Goal: Find specific page/section: Find specific page/section

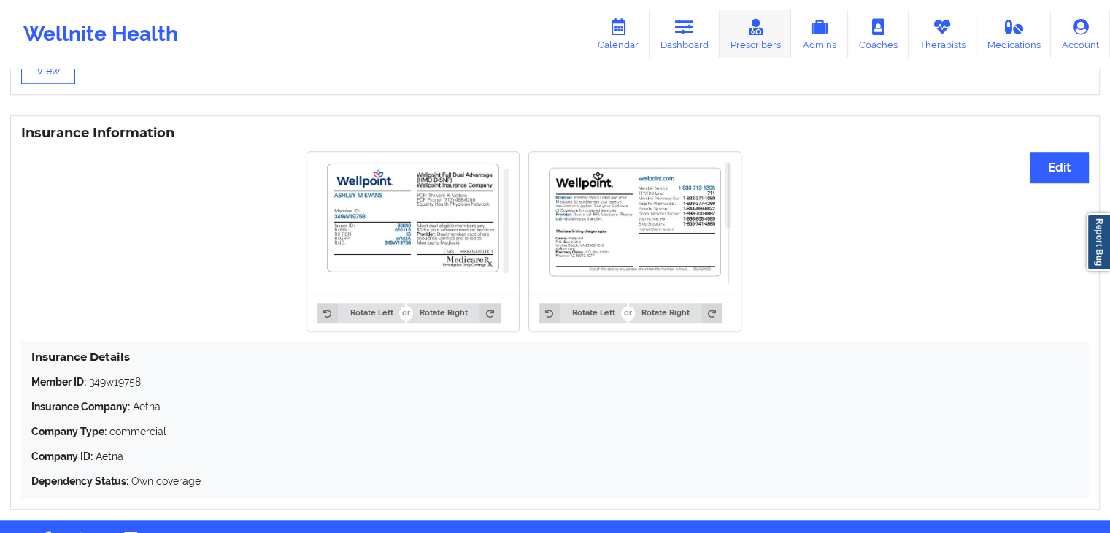
click at [737, 34] on link "Prescribers" at bounding box center [755, 34] width 72 height 48
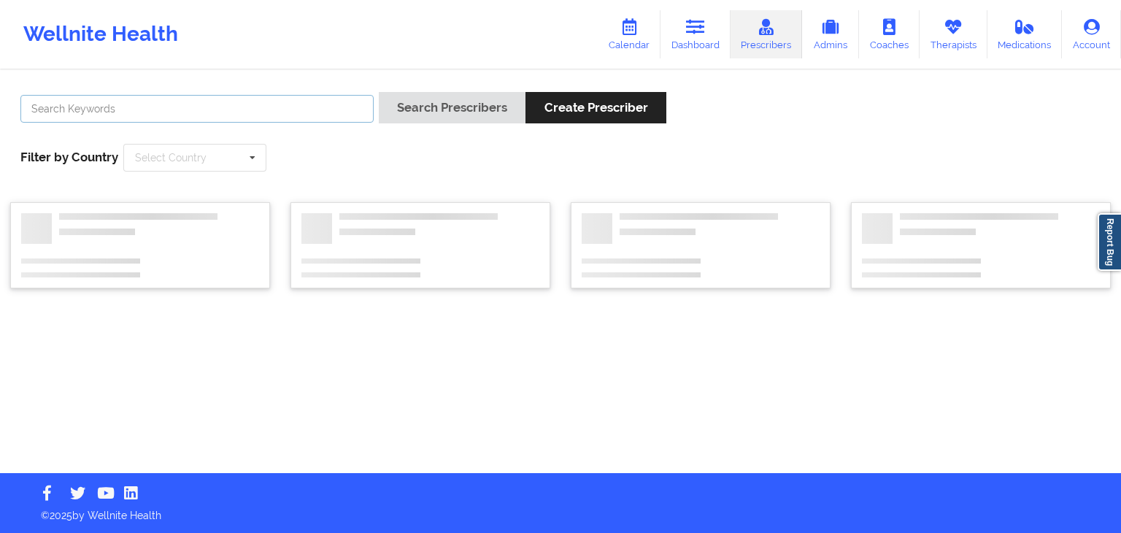
click at [268, 107] on input "text" at bounding box center [196, 109] width 353 height 28
click at [379, 92] on button "Search Prescribers" at bounding box center [452, 107] width 147 height 31
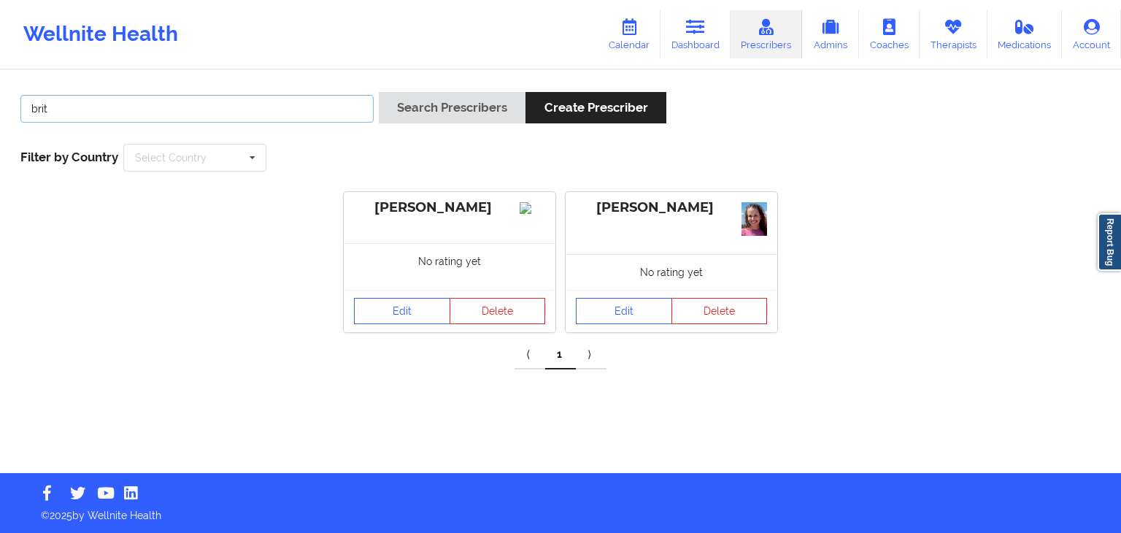
click at [319, 100] on input "brit" at bounding box center [196, 109] width 353 height 28
type input "[PERSON_NAME]"
click at [379, 92] on button "Search Prescribers" at bounding box center [452, 107] width 147 height 31
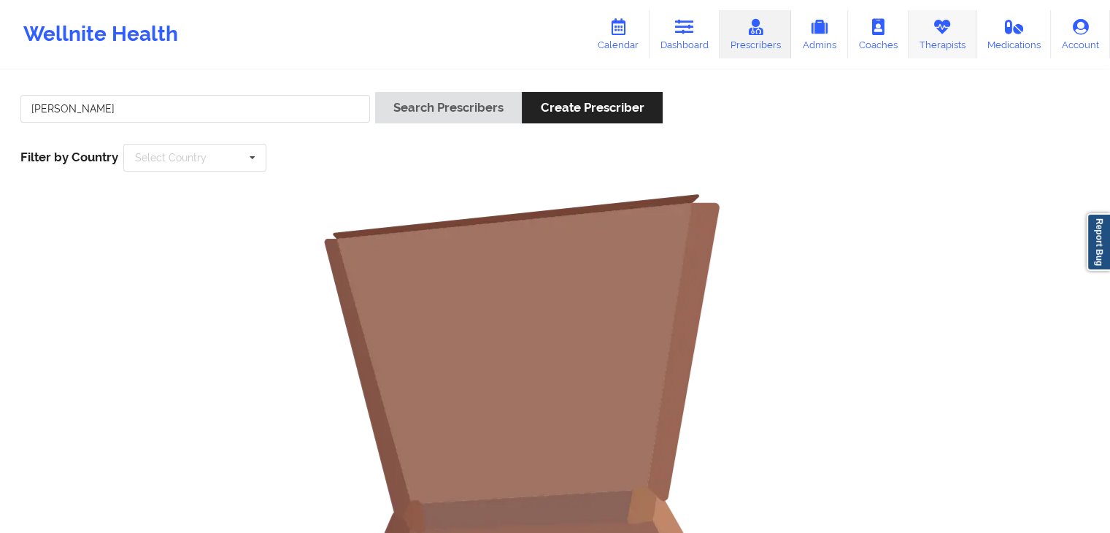
click at [951, 27] on icon at bounding box center [941, 27] width 19 height 16
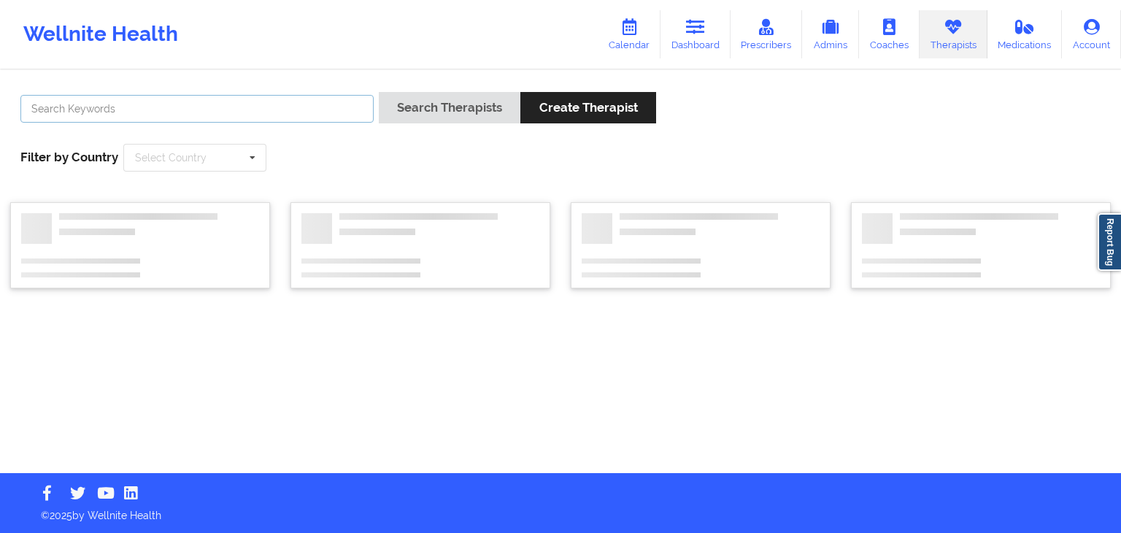
click at [279, 117] on input "text" at bounding box center [196, 109] width 353 height 28
type input "[PERSON_NAME]"
click at [379, 92] on button "Search Therapists" at bounding box center [450, 107] width 142 height 31
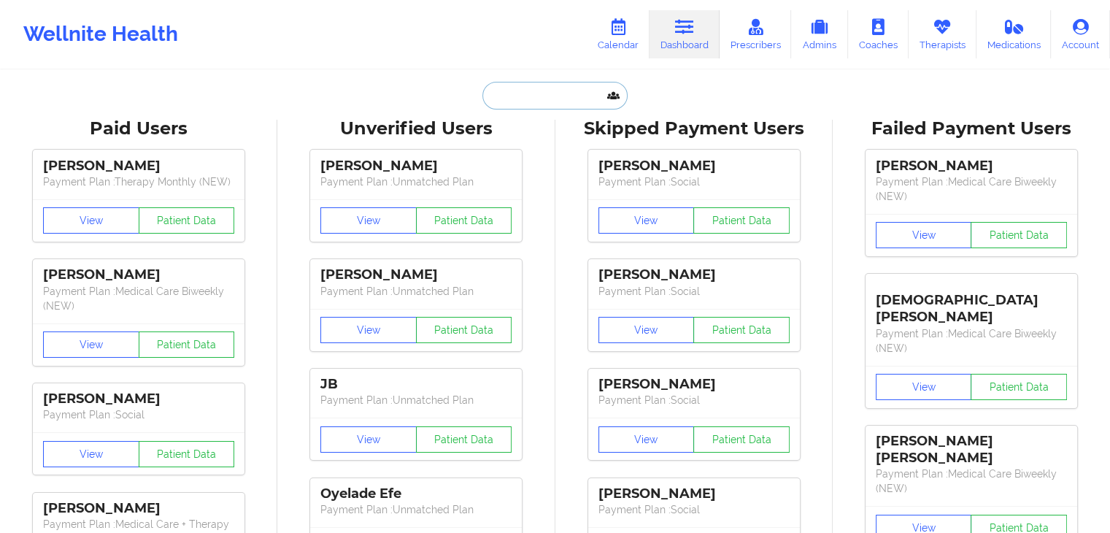
click at [498, 88] on input "text" at bounding box center [554, 96] width 144 height 28
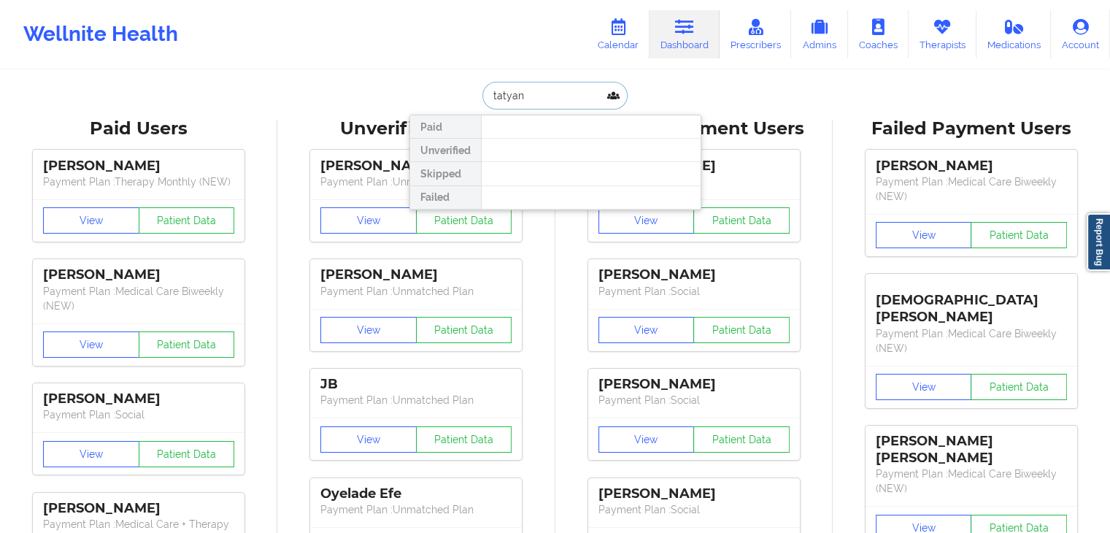
type input "[PERSON_NAME]"
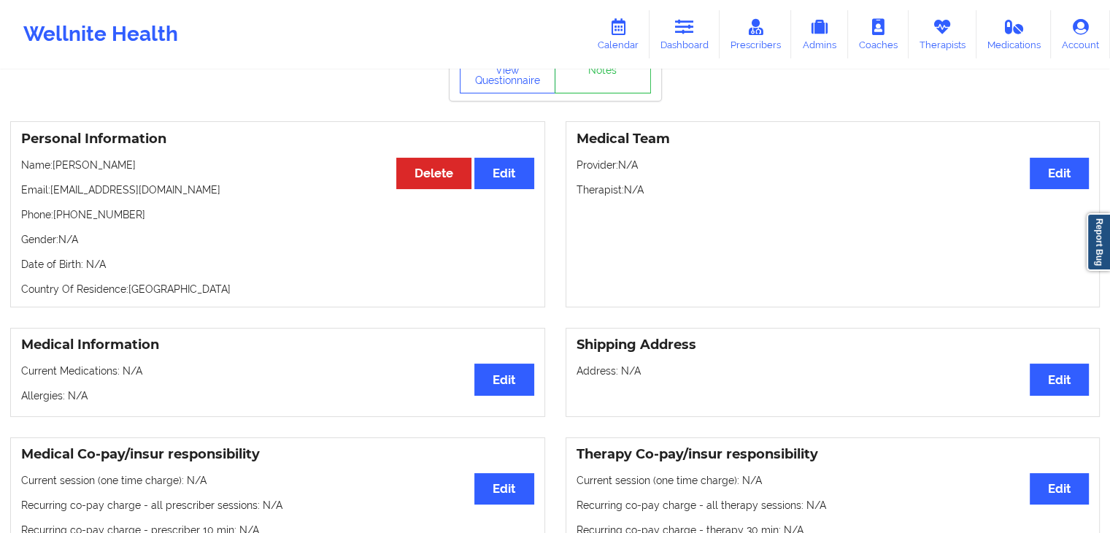
scroll to position [77, 0]
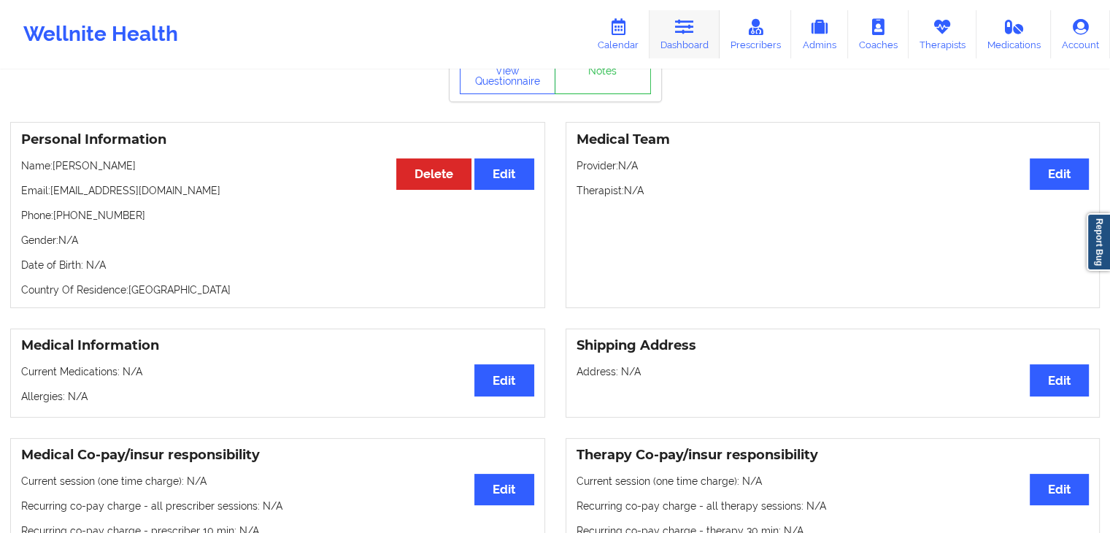
click at [690, 27] on icon at bounding box center [684, 27] width 19 height 16
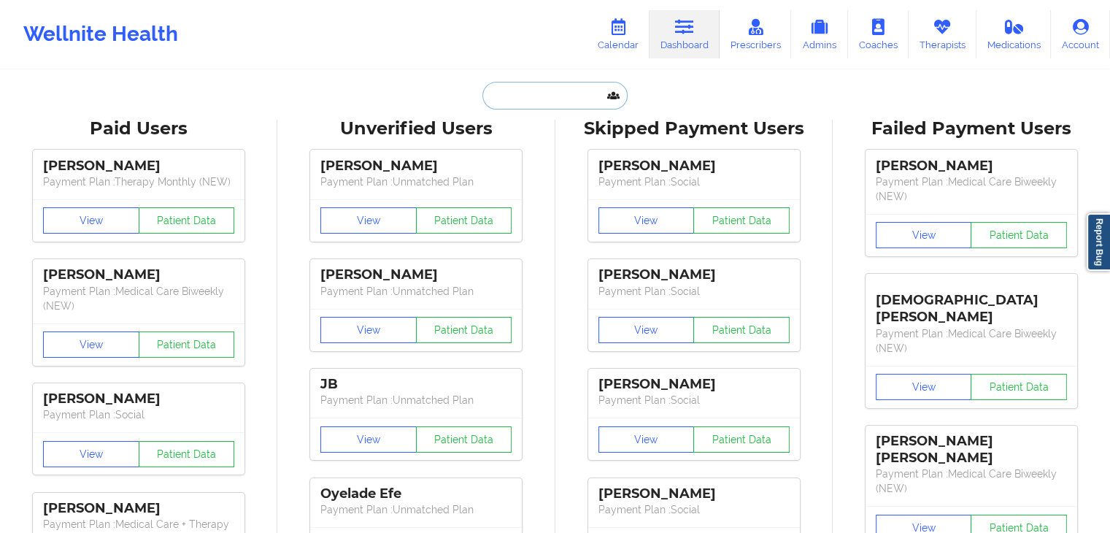
click at [574, 96] on input "text" at bounding box center [554, 96] width 144 height 28
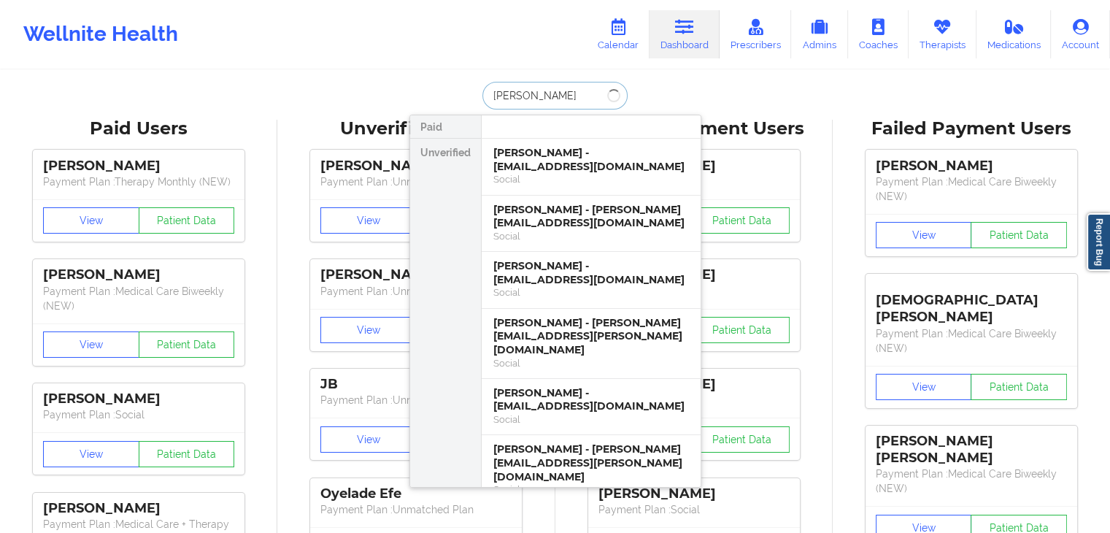
type input "[PERSON_NAME]"
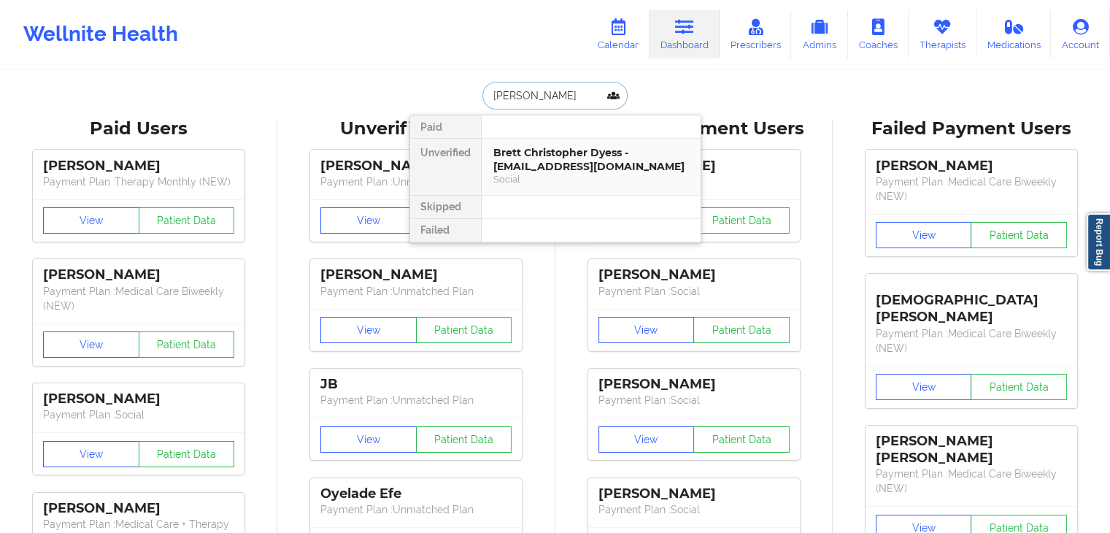
click at [549, 165] on div "Brett Christopher Dyess - [EMAIL_ADDRESS][DOMAIN_NAME]" at bounding box center [591, 159] width 196 height 27
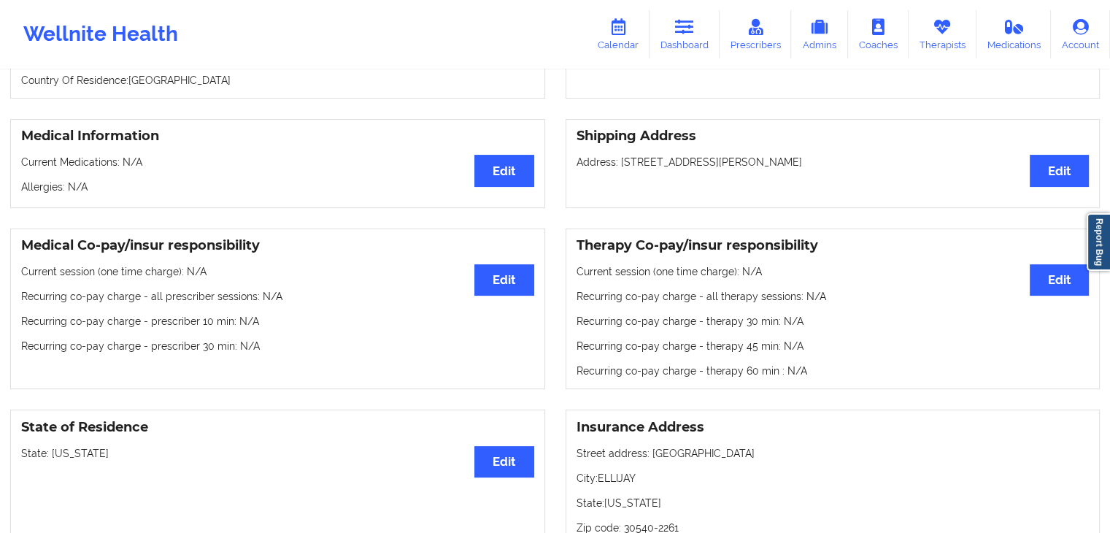
scroll to position [290, 0]
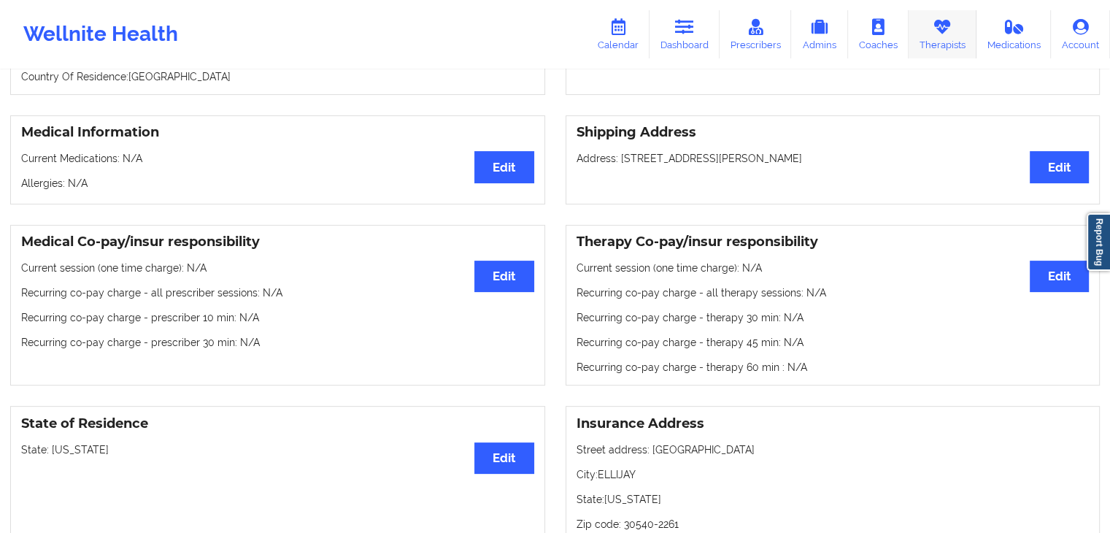
click at [947, 26] on icon at bounding box center [941, 27] width 19 height 16
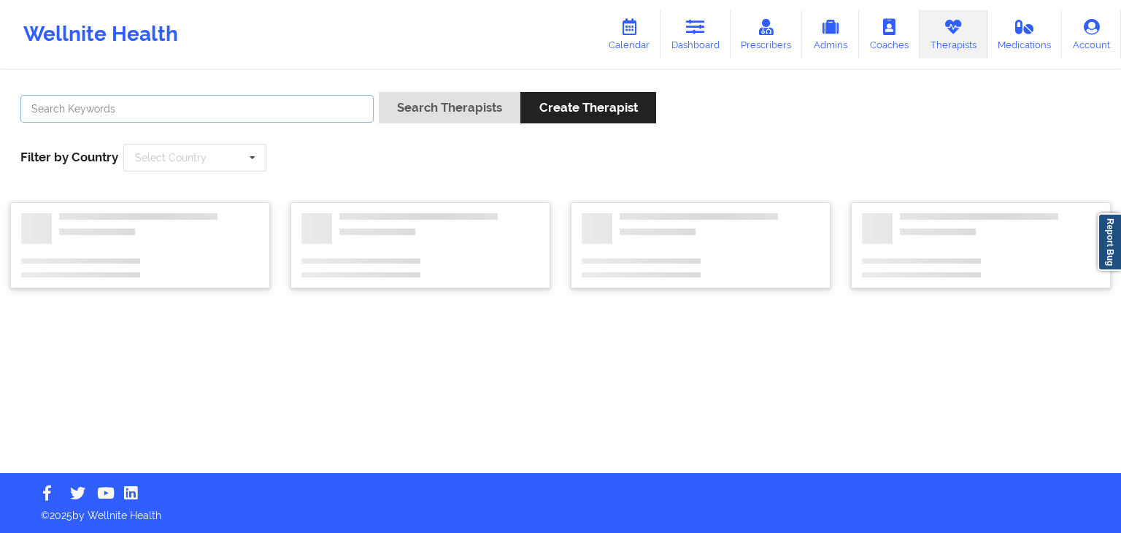
click at [233, 100] on input "text" at bounding box center [196, 109] width 353 height 28
type input "[PERSON_NAME]"
click at [379, 92] on button "Search Therapists" at bounding box center [450, 107] width 142 height 31
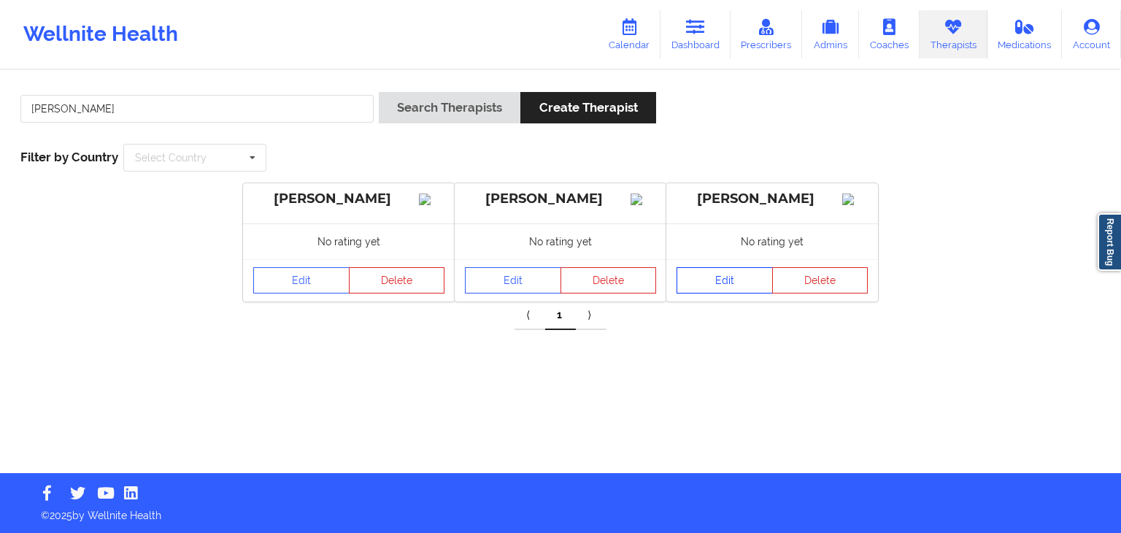
click at [707, 293] on link "Edit" at bounding box center [724, 280] width 96 height 26
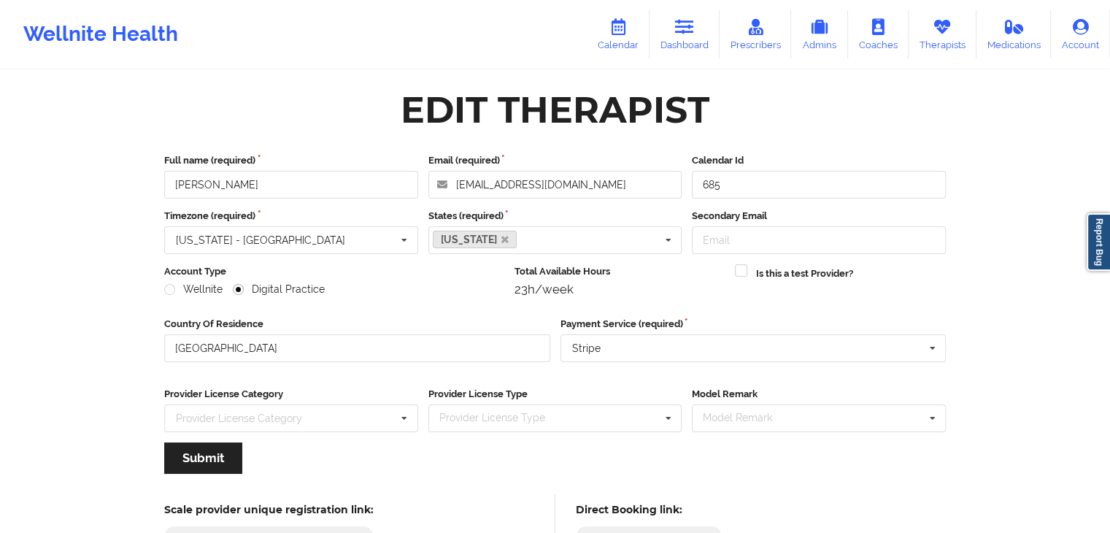
scroll to position [121, 0]
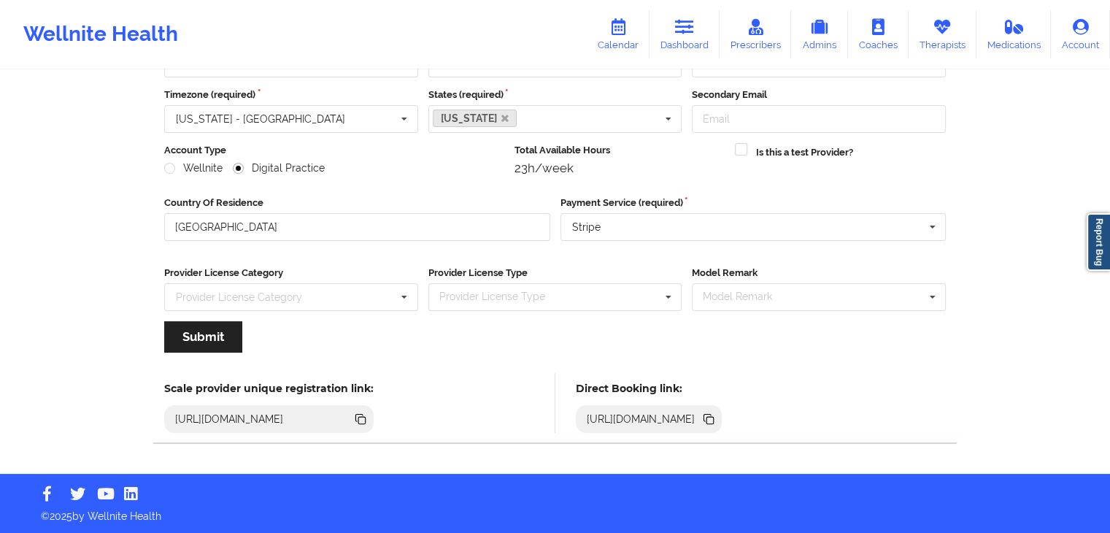
click at [713, 418] on icon at bounding box center [709, 420] width 7 height 7
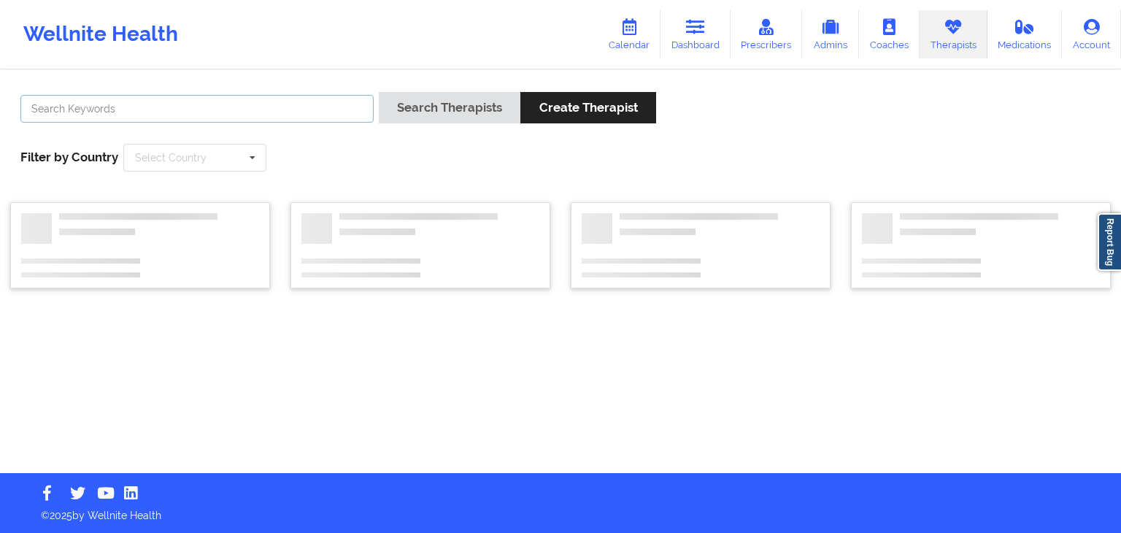
click at [257, 104] on input "text" at bounding box center [196, 109] width 353 height 28
type input "[PERSON_NAME]"
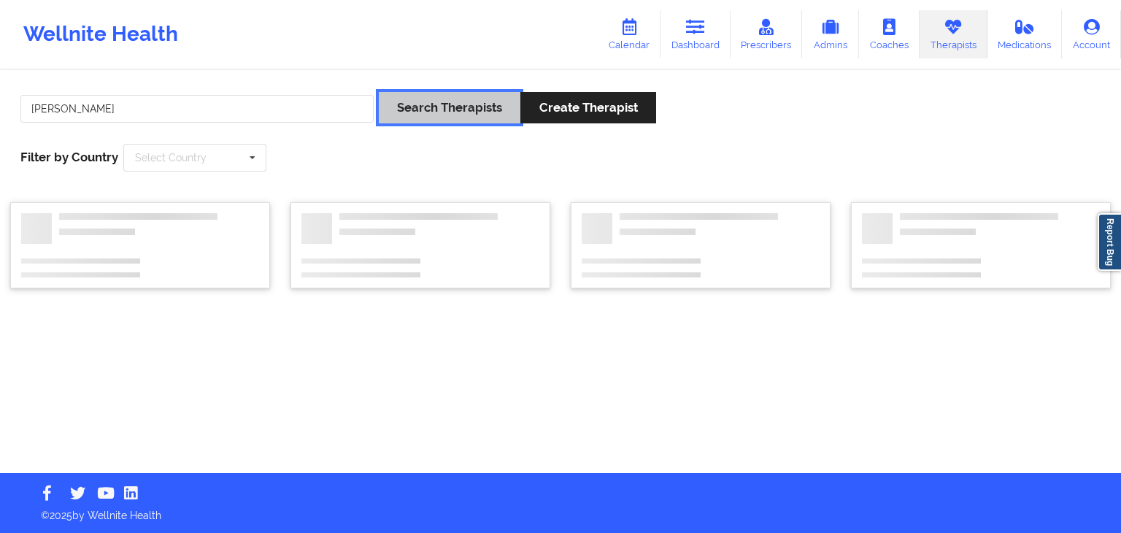
click at [455, 101] on button "Search Therapists" at bounding box center [450, 107] width 142 height 31
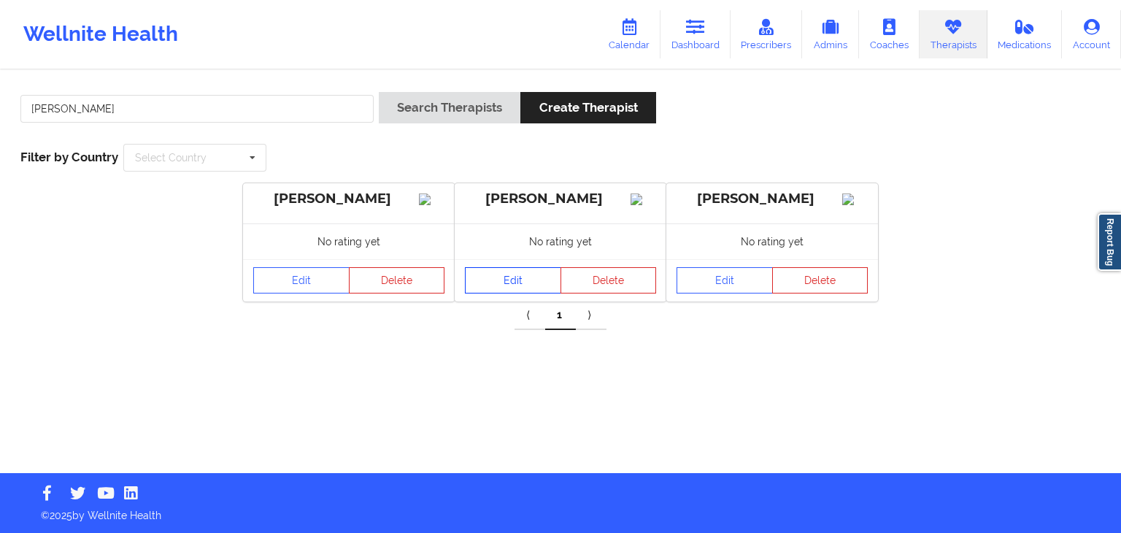
click at [506, 291] on link "Edit" at bounding box center [513, 280] width 96 height 26
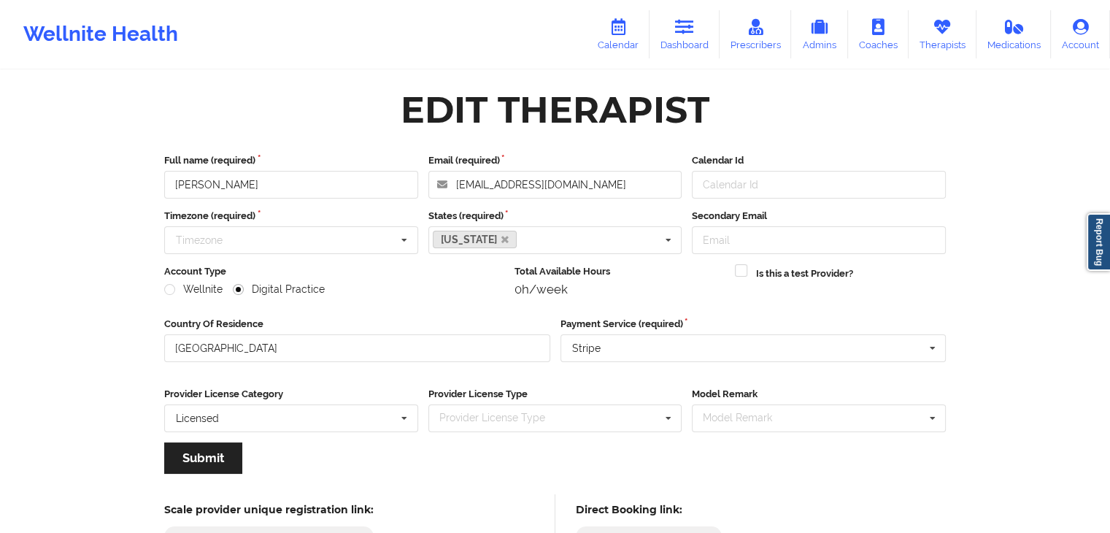
scroll to position [121, 0]
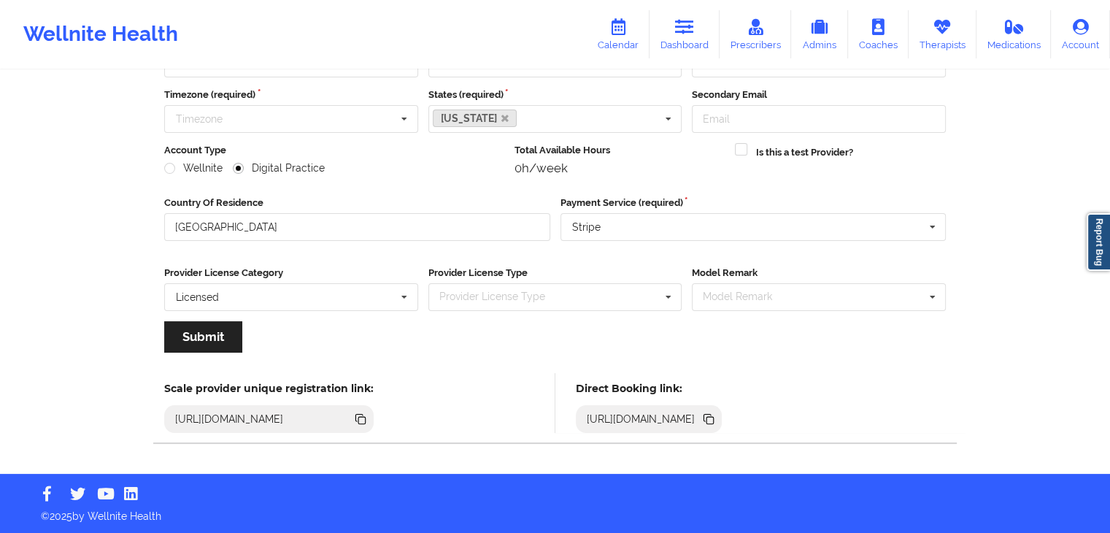
click at [713, 419] on icon at bounding box center [709, 420] width 7 height 7
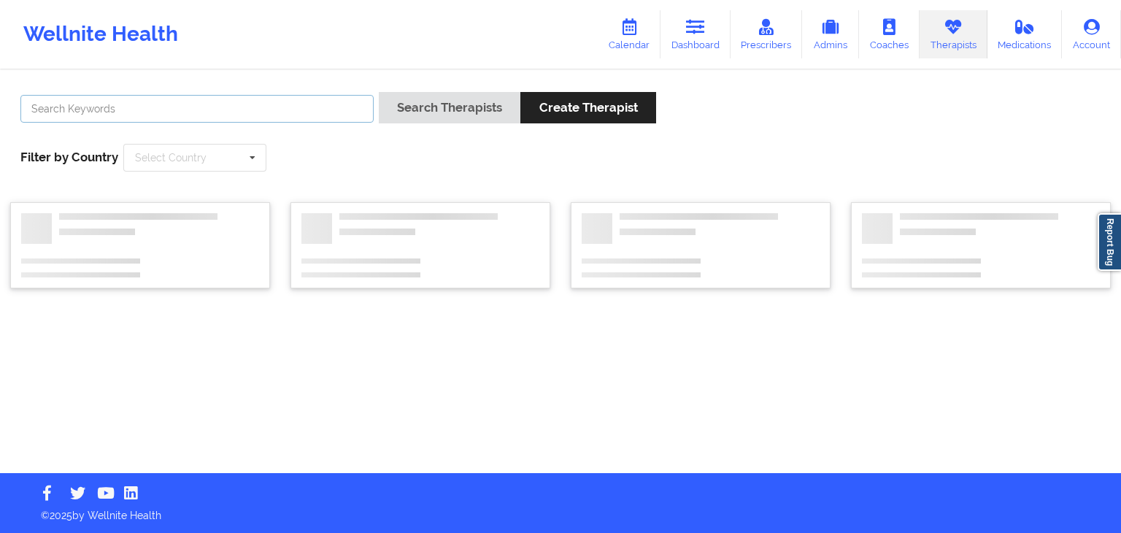
click at [326, 107] on input "text" at bounding box center [196, 109] width 353 height 28
type input "[PERSON_NAME]"
click at [379, 92] on button "Search Therapists" at bounding box center [450, 107] width 142 height 31
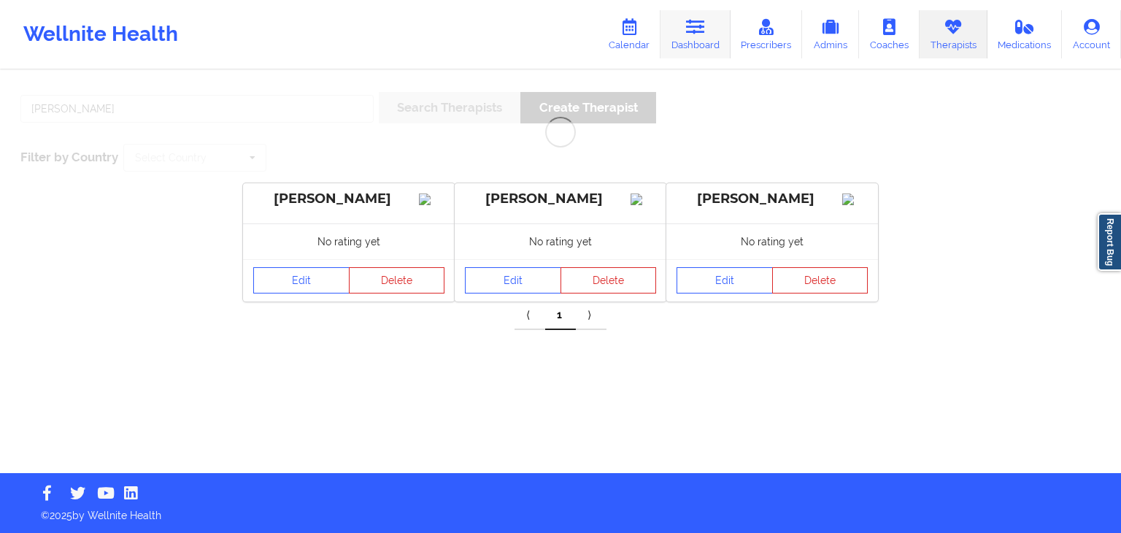
click at [712, 39] on link "Dashboard" at bounding box center [695, 34] width 70 height 48
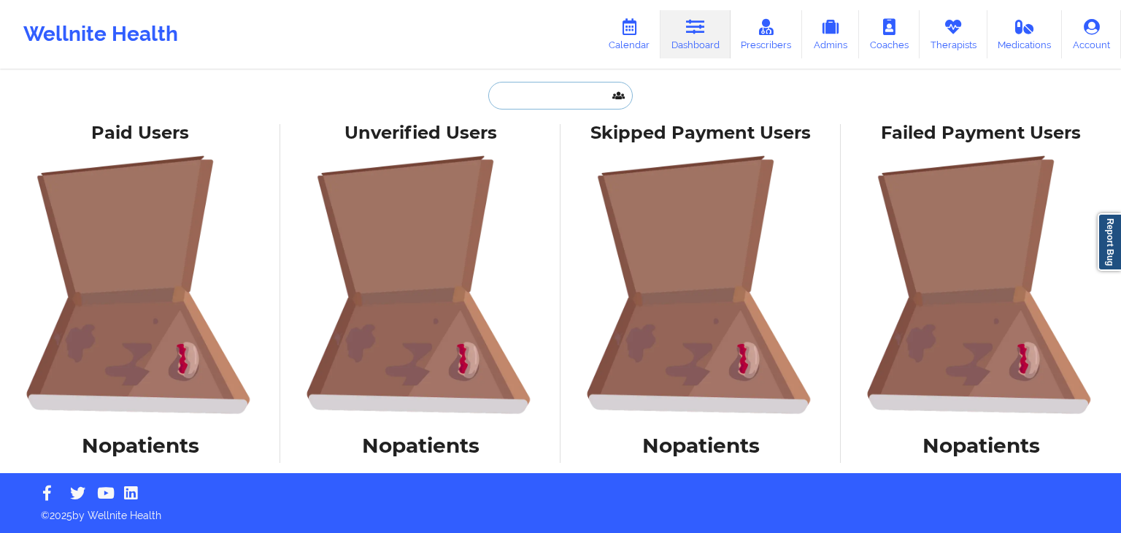
click at [517, 105] on input "text" at bounding box center [560, 96] width 144 height 28
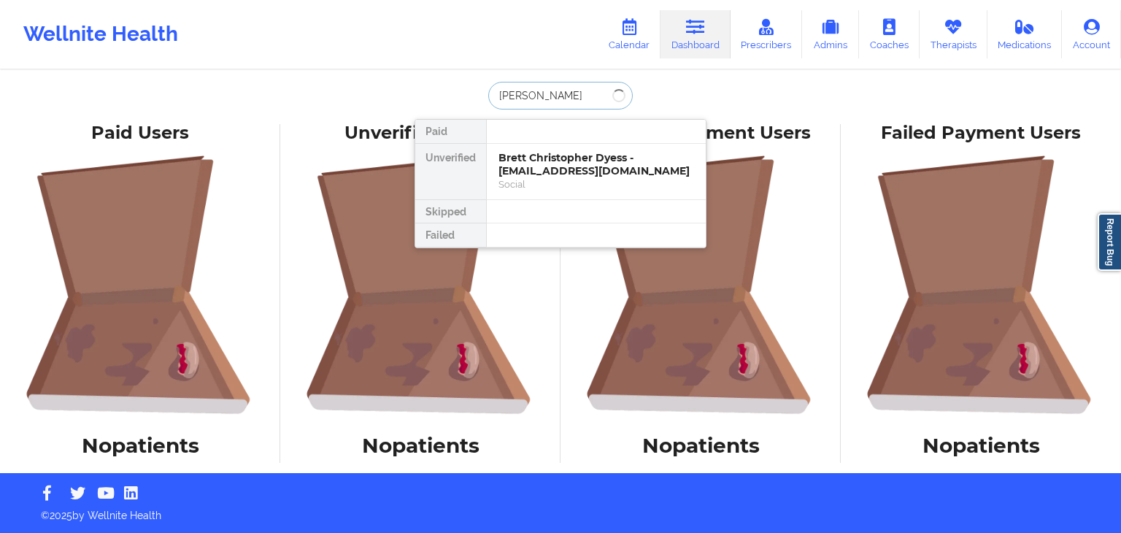
type input "[PERSON_NAME]"
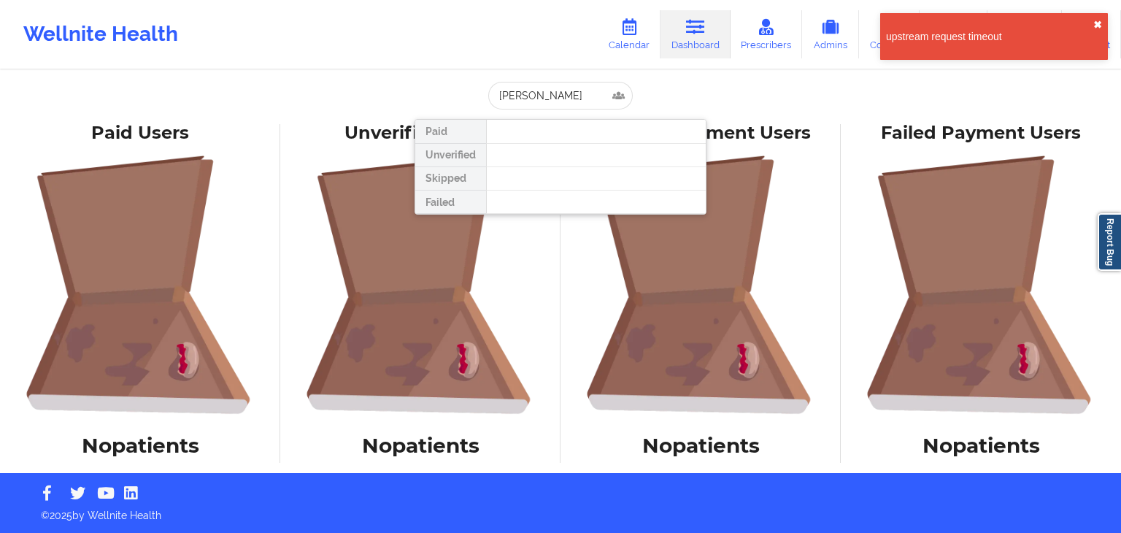
click at [1096, 27] on button "✖︎" at bounding box center [1097, 25] width 9 height 12
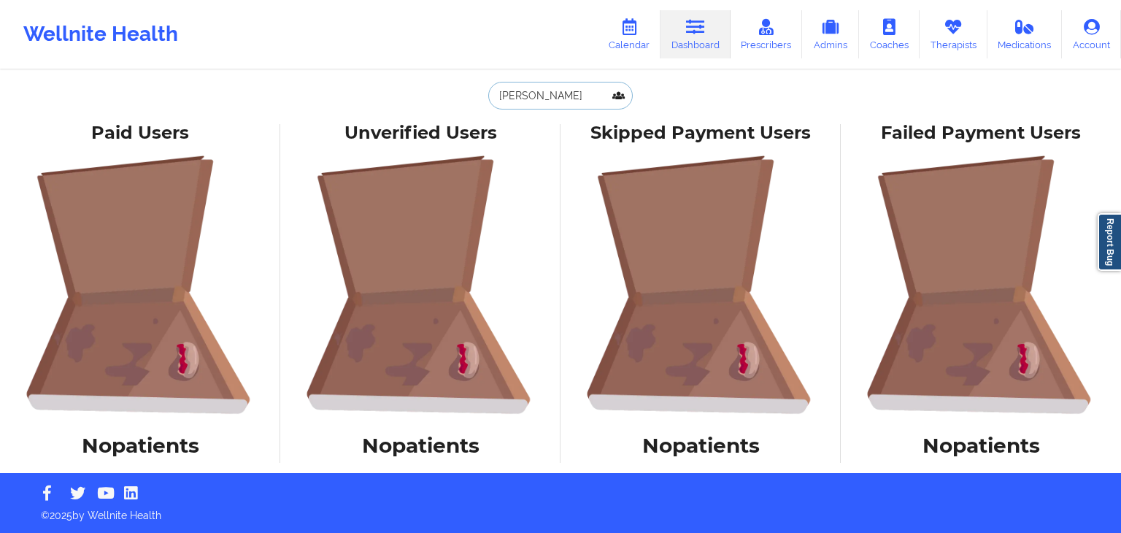
click at [583, 90] on input "[PERSON_NAME]" at bounding box center [560, 96] width 144 height 28
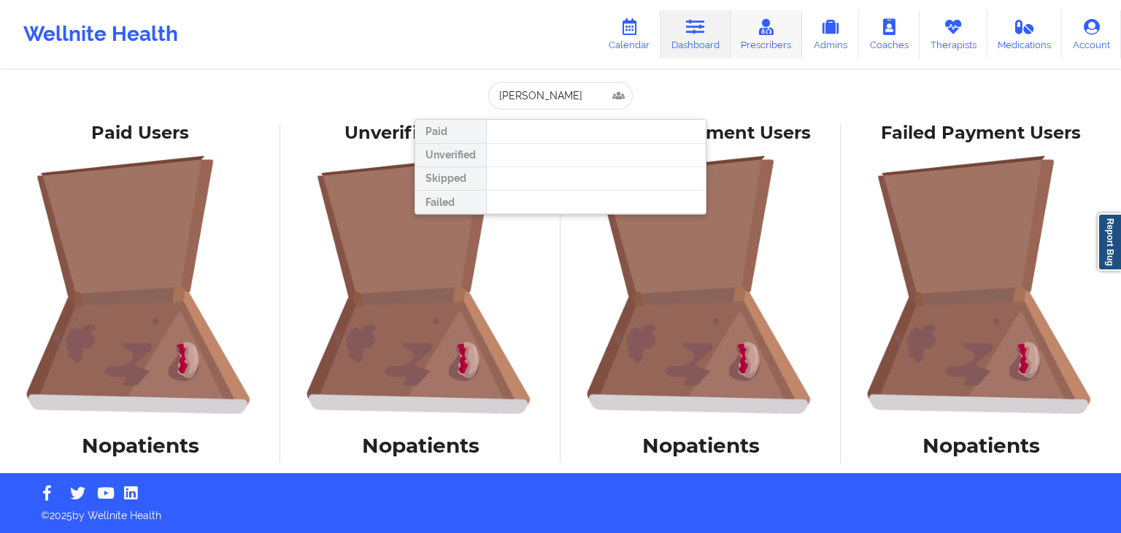
click at [765, 42] on link "Prescribers" at bounding box center [766, 34] width 72 height 48
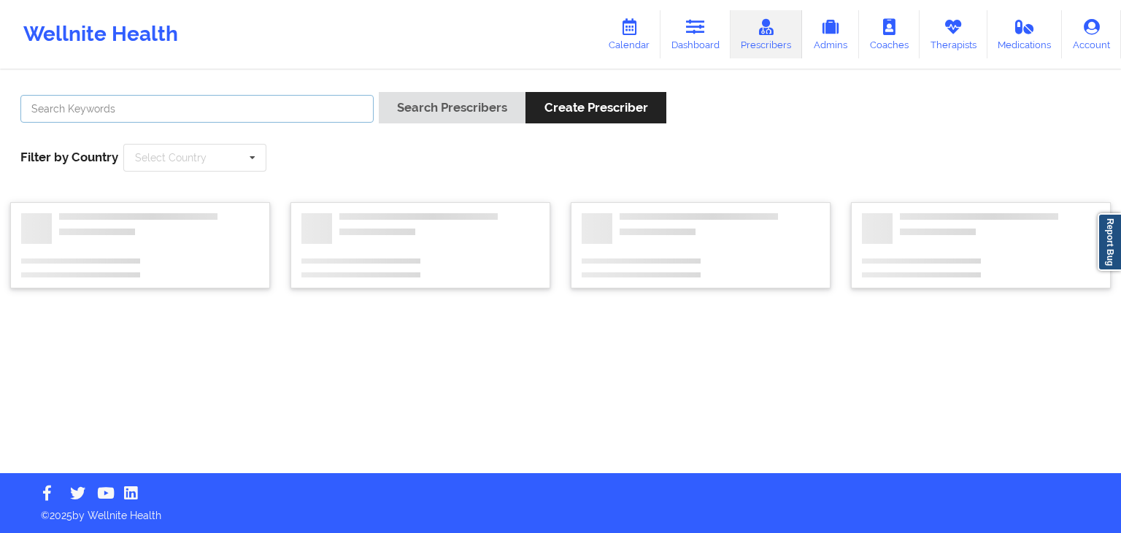
click at [288, 98] on input "text" at bounding box center [196, 109] width 353 height 28
click at [379, 92] on button "Search Prescribers" at bounding box center [452, 107] width 147 height 31
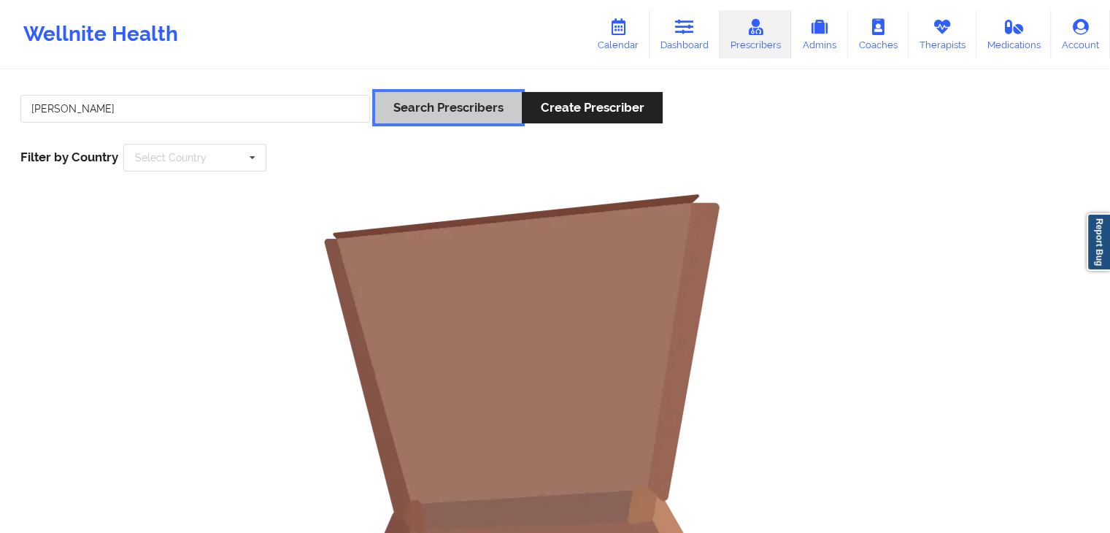
click at [403, 115] on button "Search Prescribers" at bounding box center [448, 107] width 147 height 31
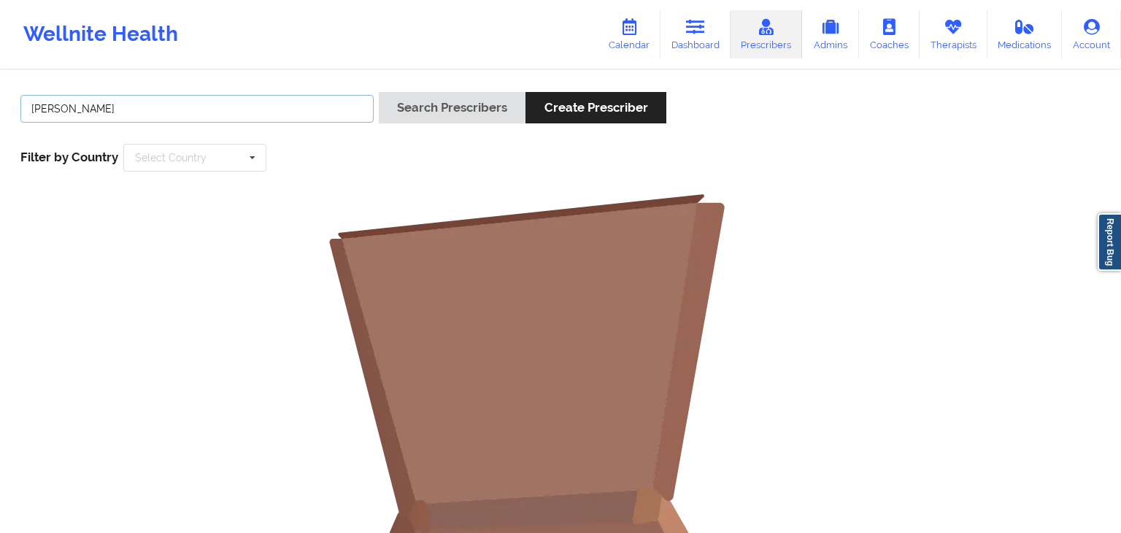
click at [289, 117] on input "[PERSON_NAME]" at bounding box center [196, 109] width 353 height 28
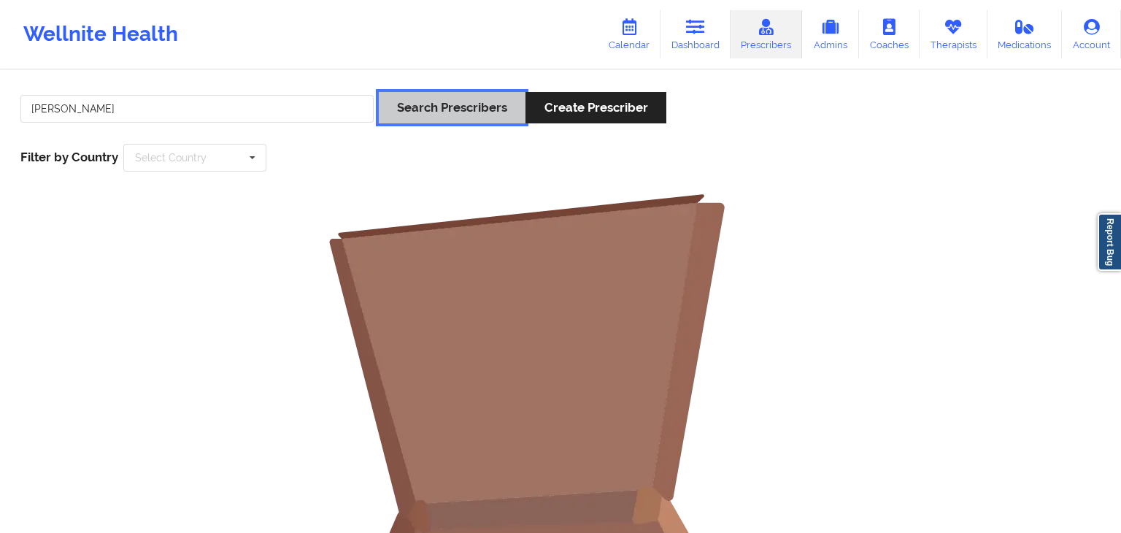
click at [444, 116] on button "Search Prescribers" at bounding box center [452, 107] width 147 height 31
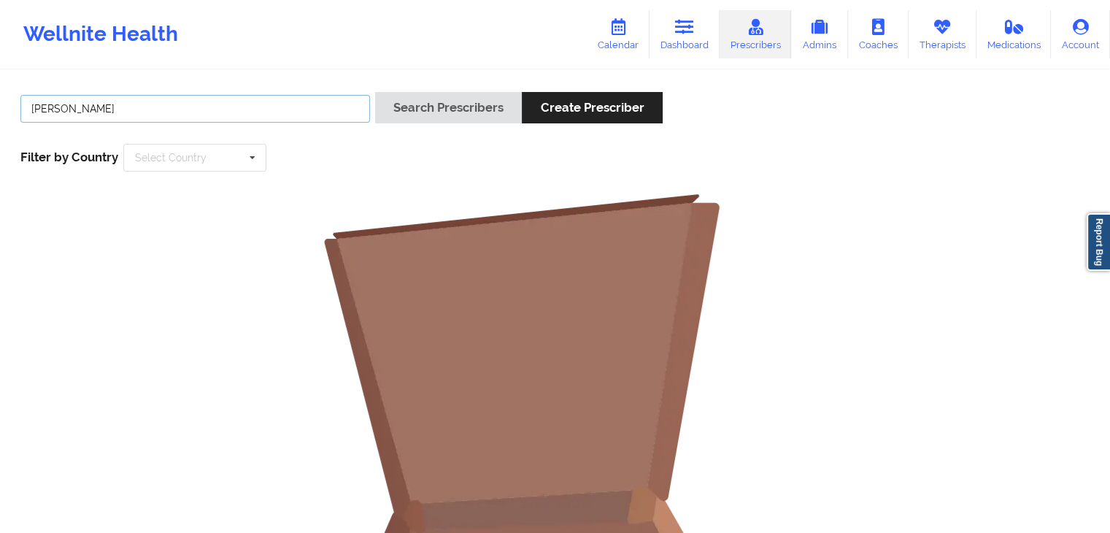
click at [241, 98] on input "[PERSON_NAME]" at bounding box center [194, 109] width 349 height 28
type input "mari"
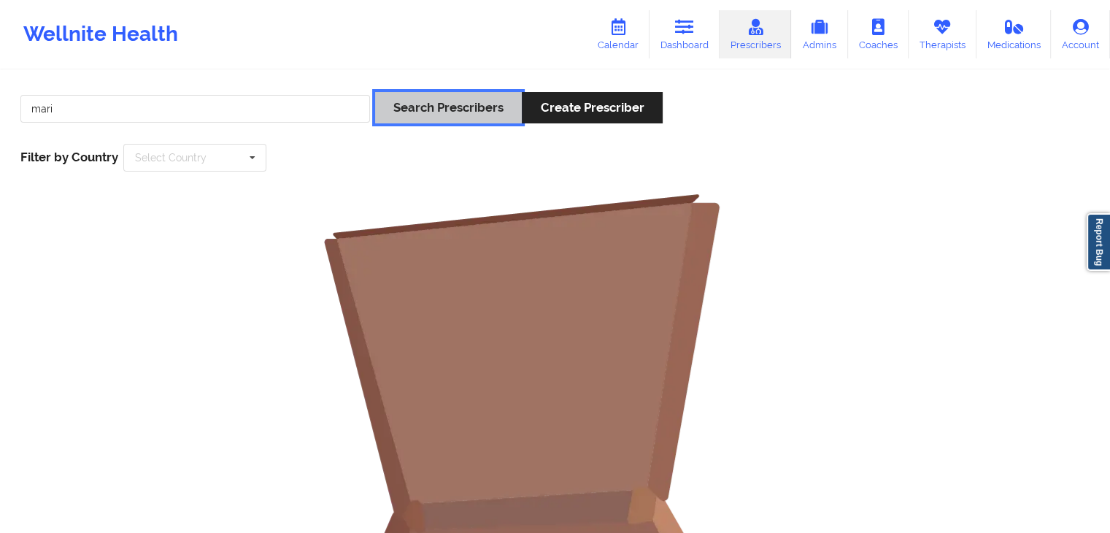
click at [418, 106] on button "Search Prescribers" at bounding box center [448, 107] width 147 height 31
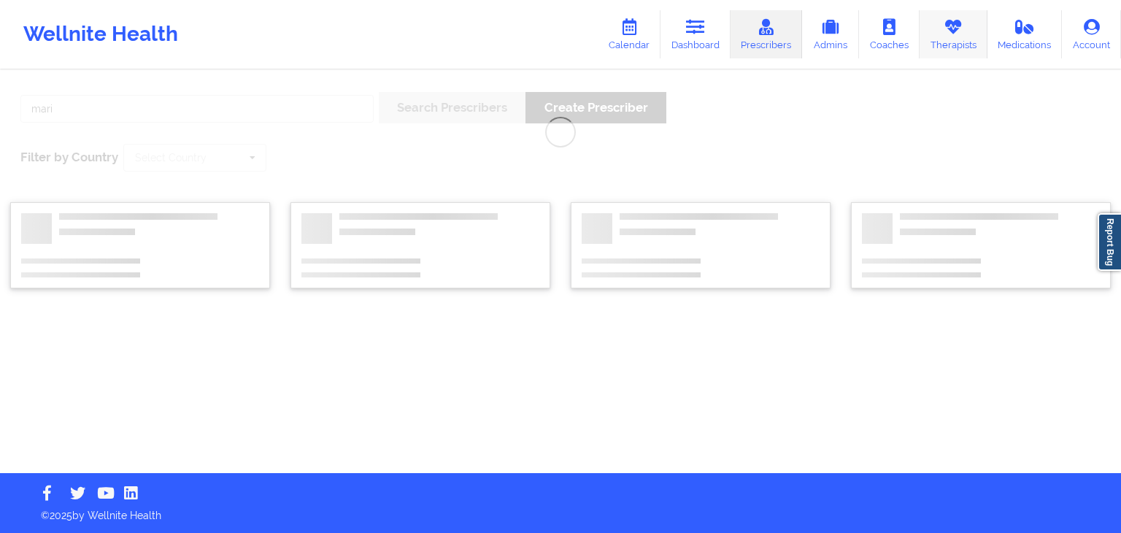
click at [948, 47] on link "Therapists" at bounding box center [953, 34] width 68 height 48
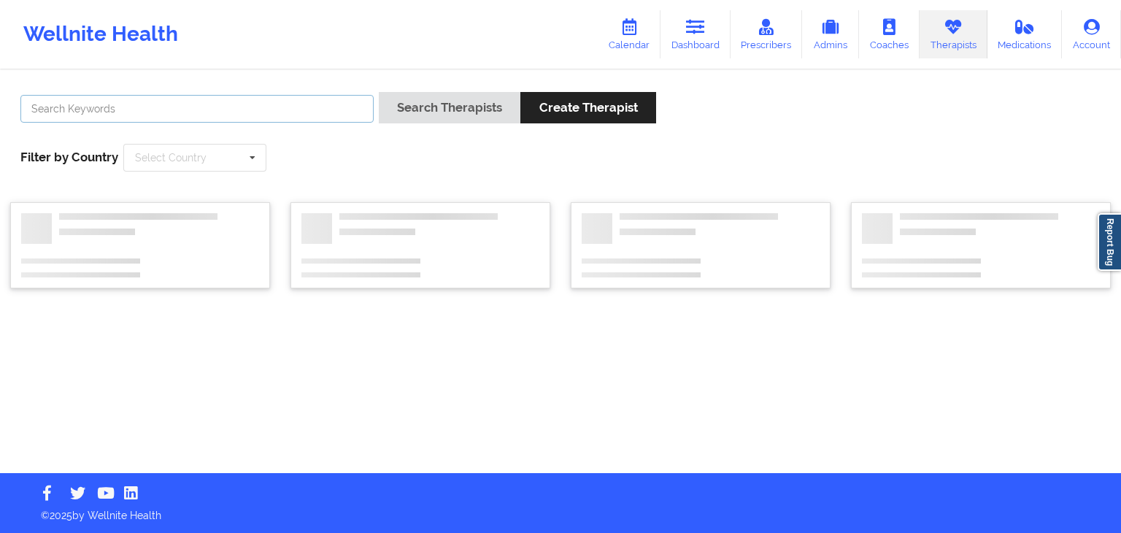
click at [242, 120] on input "text" at bounding box center [196, 109] width 353 height 28
type input "[PERSON_NAME]"
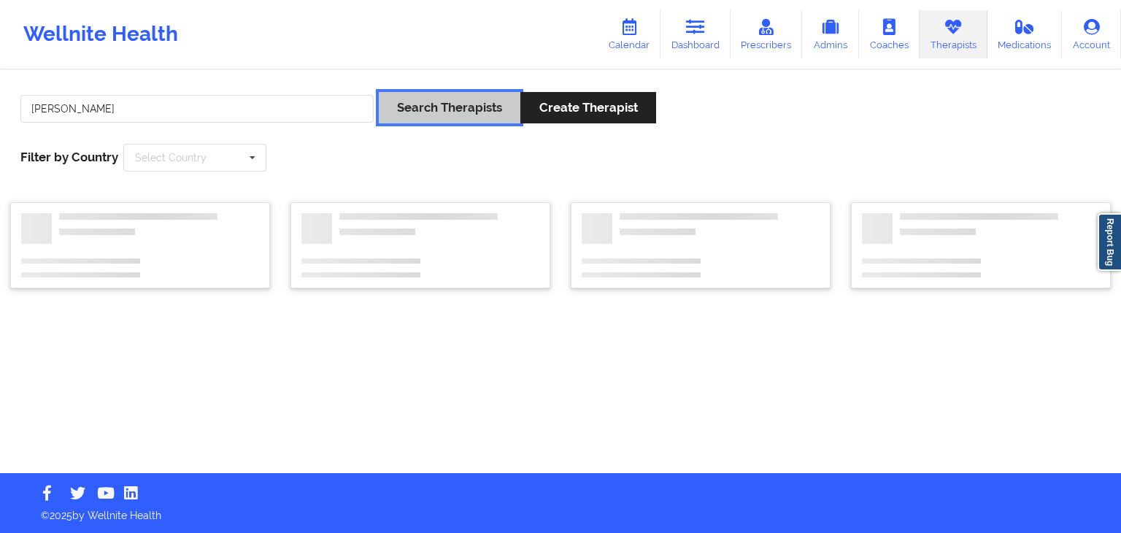
click at [437, 115] on button "Search Therapists" at bounding box center [450, 107] width 142 height 31
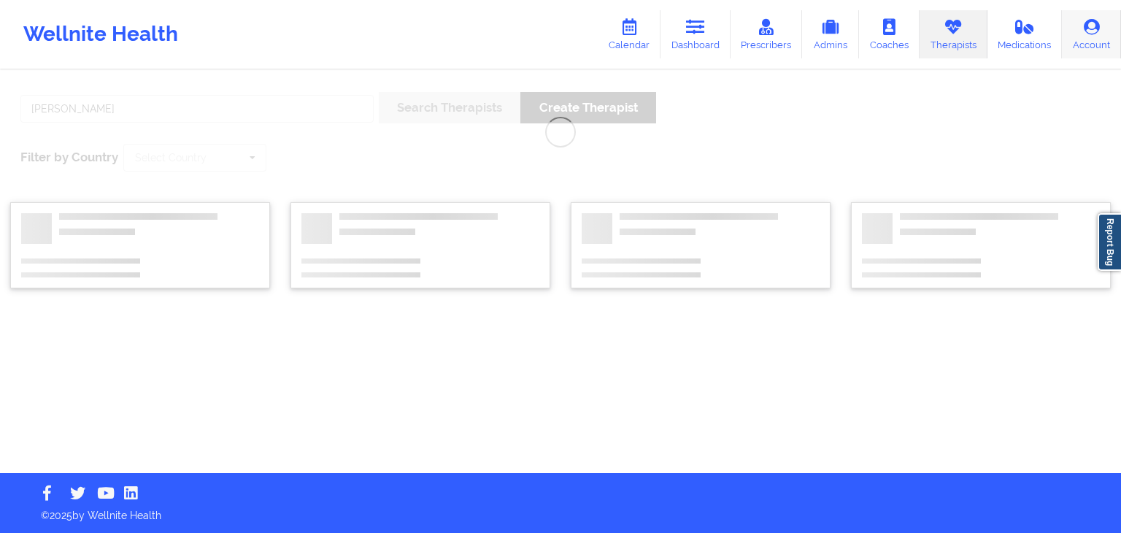
click at [1111, 42] on link "Account" at bounding box center [1090, 34] width 59 height 48
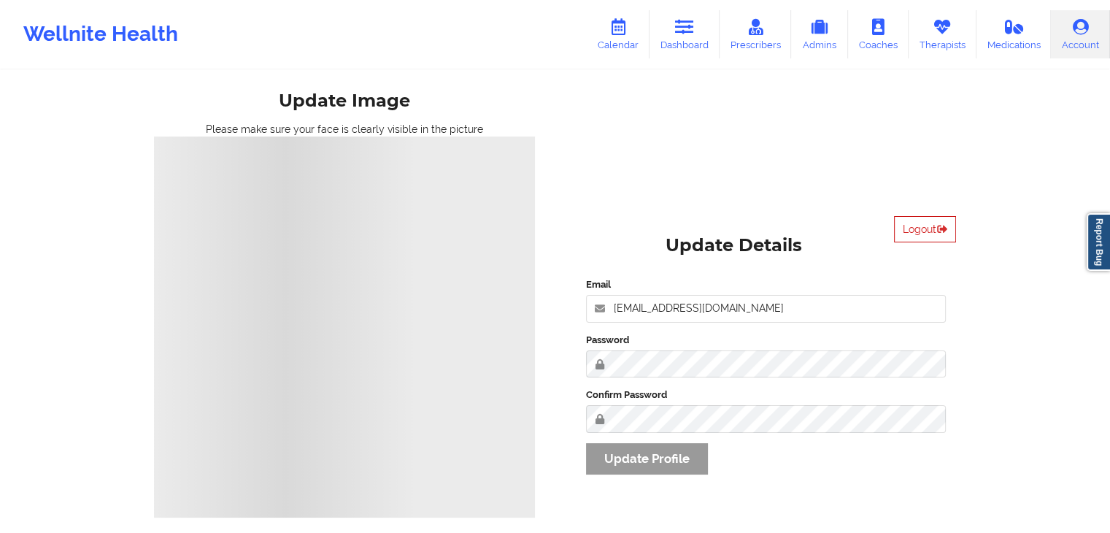
click at [922, 228] on button "Logout" at bounding box center [925, 229] width 62 height 26
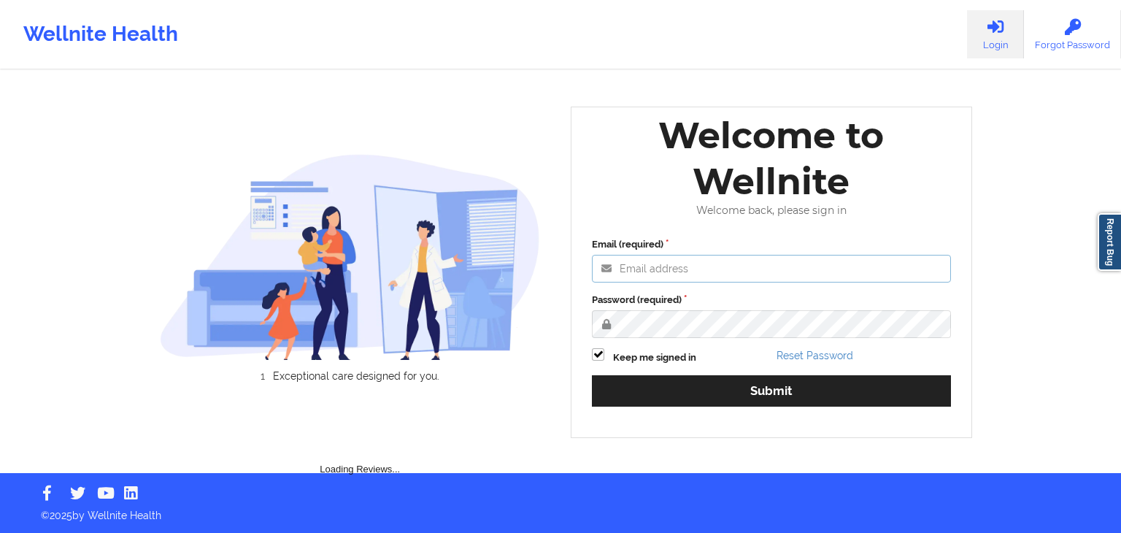
type input "[EMAIL_ADDRESS][DOMAIN_NAME]"
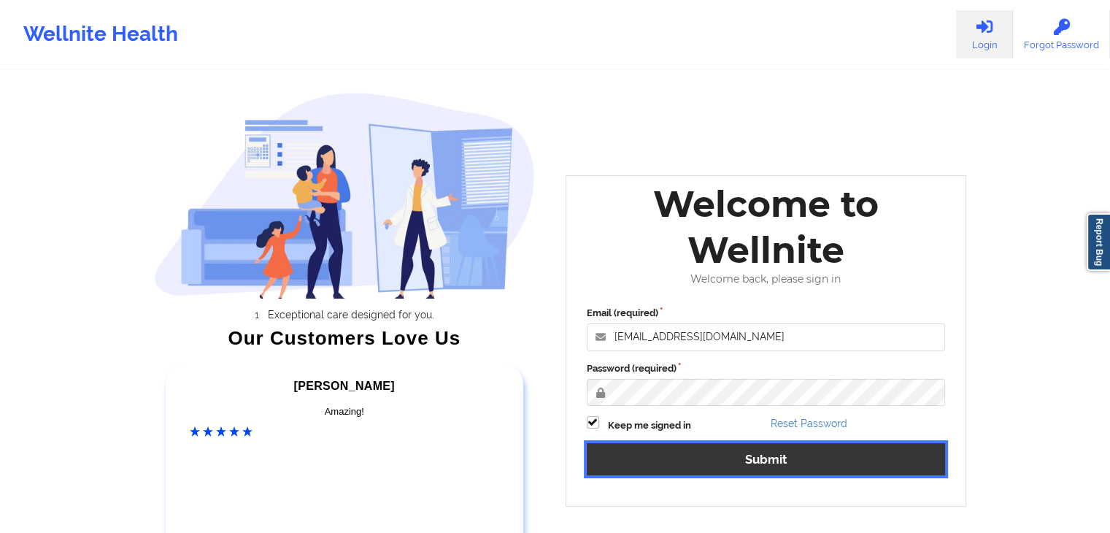
click at [721, 452] on button "Submit" at bounding box center [766, 458] width 359 height 31
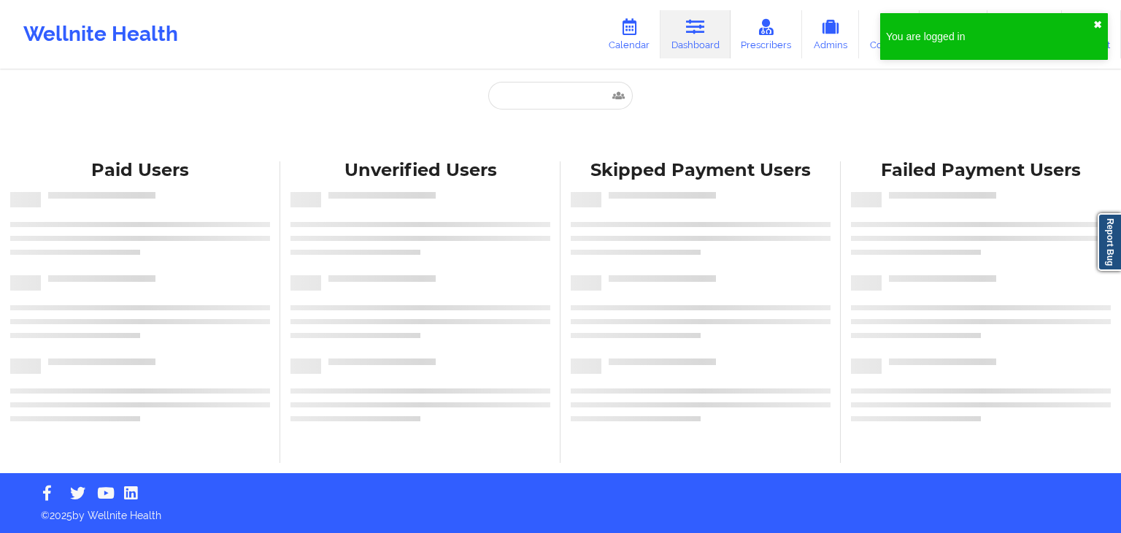
click at [1094, 26] on button "✖︎" at bounding box center [1097, 25] width 9 height 12
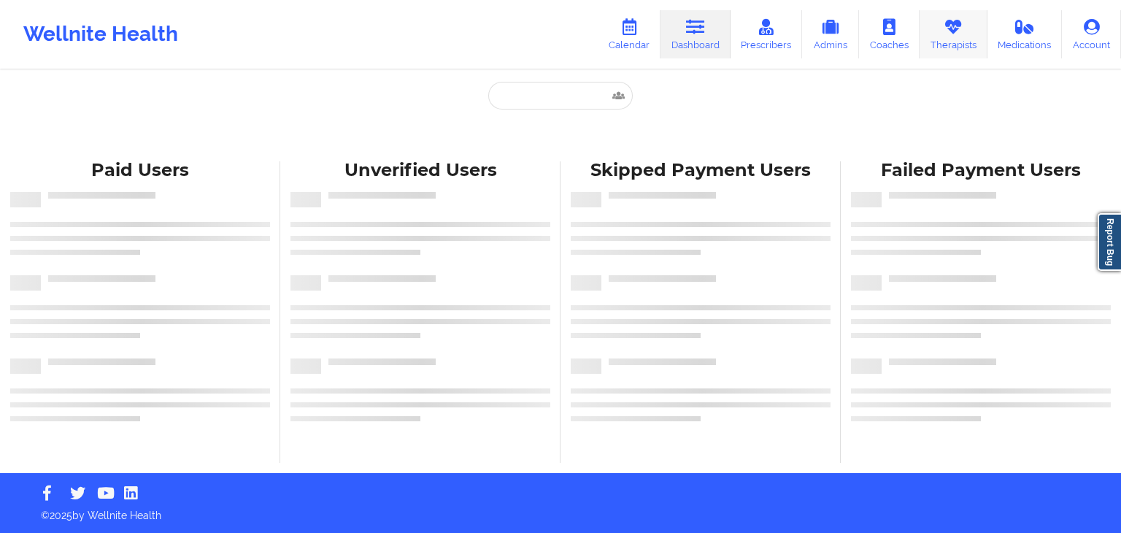
click at [963, 36] on link "Therapists" at bounding box center [953, 34] width 68 height 48
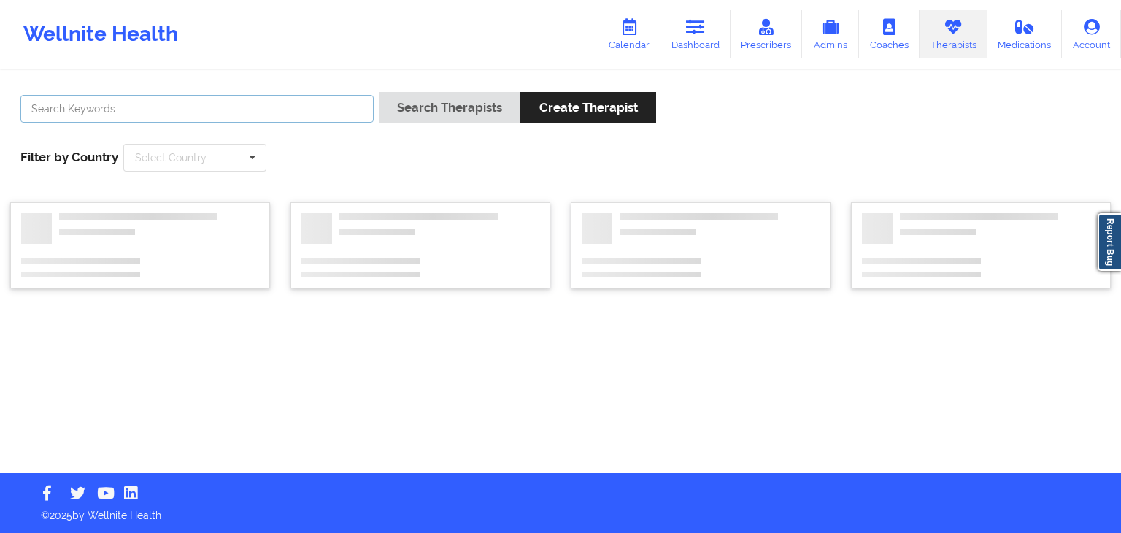
click at [317, 110] on input "text" at bounding box center [196, 109] width 353 height 28
type input "[PERSON_NAME]"
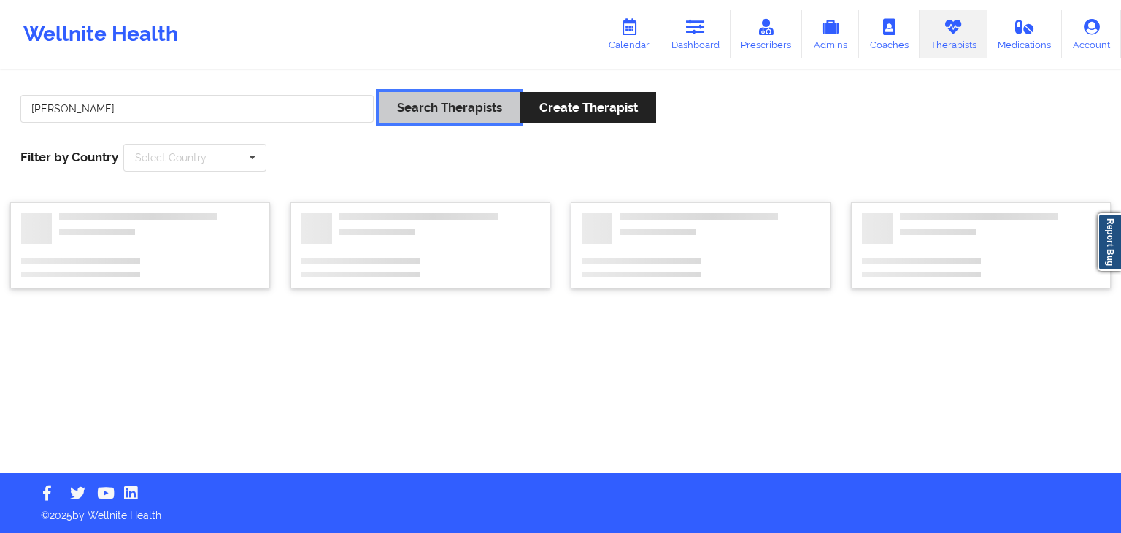
click at [406, 99] on button "Search Therapists" at bounding box center [450, 107] width 142 height 31
